Goal: Information Seeking & Learning: Learn about a topic

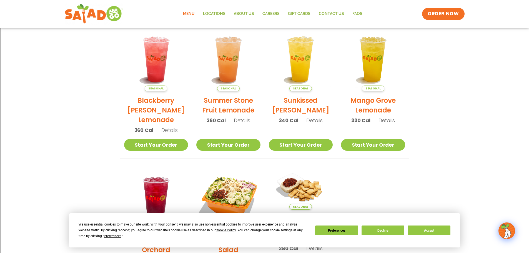
scroll to position [167, 0]
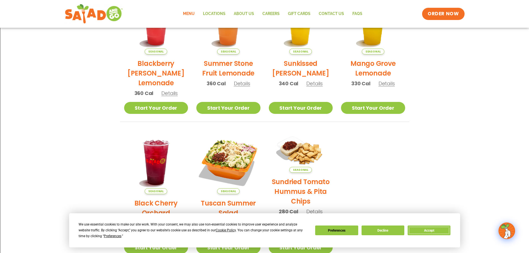
click at [420, 233] on button "Accept" at bounding box center [429, 231] width 43 height 10
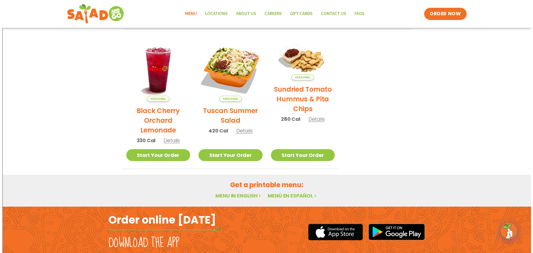
scroll to position [204, 0]
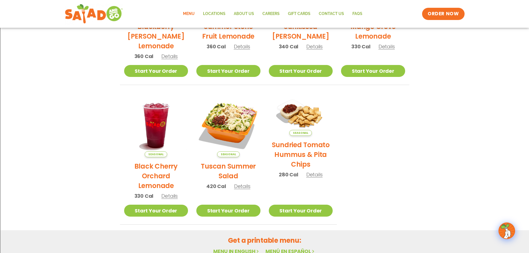
click at [236, 165] on h2 "Tuscan Summer Salad" at bounding box center [228, 170] width 64 height 19
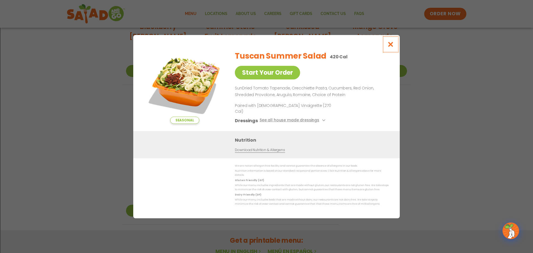
click at [394, 47] on icon "Close modal" at bounding box center [391, 44] width 7 height 6
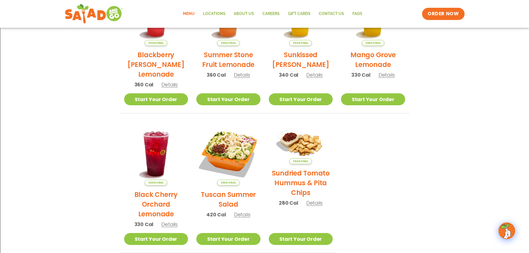
scroll to position [231, 0]
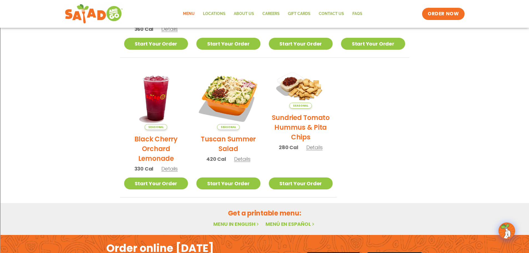
click at [247, 225] on link "Menu in English" at bounding box center [236, 224] width 47 height 7
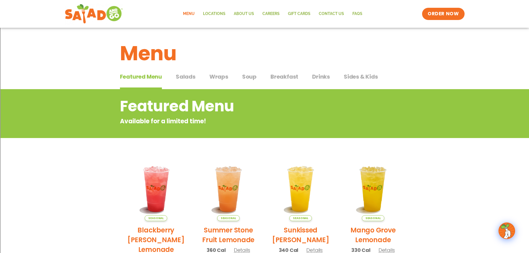
click at [188, 76] on span "Salads" at bounding box center [186, 77] width 20 height 8
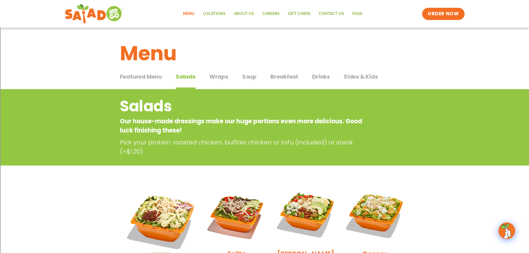
click at [217, 77] on span "Wraps" at bounding box center [219, 77] width 19 height 8
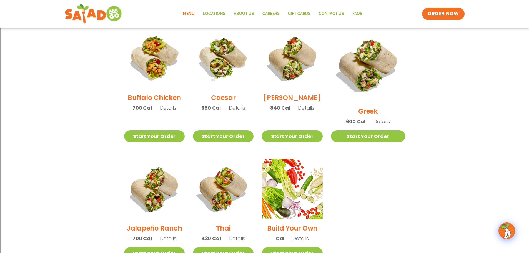
scroll to position [259, 0]
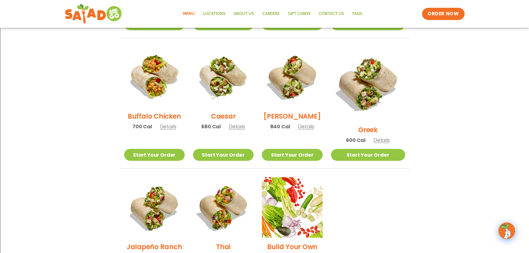
click at [286, 127] on span "840 Cal" at bounding box center [280, 127] width 20 height 8
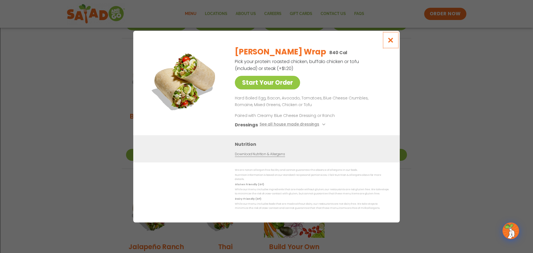
click at [392, 43] on icon "Close modal" at bounding box center [391, 40] width 7 height 6
